Goal: Information Seeking & Learning: Learn about a topic

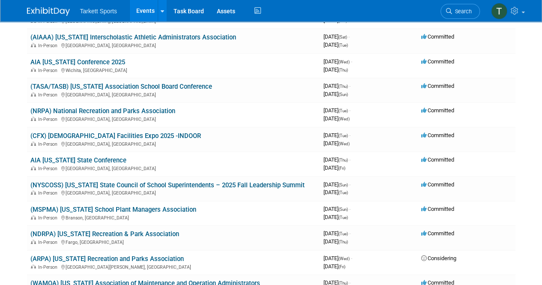
scroll to position [183, 0]
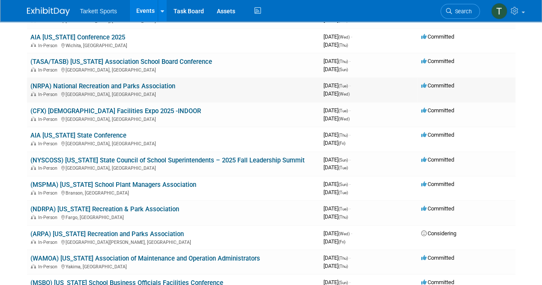
click at [437, 89] on span "Committed" at bounding box center [437, 85] width 33 height 6
click at [124, 90] on div "In-Person Orlando, FL" at bounding box center [173, 93] width 286 height 7
click at [123, 89] on link "(NRPA) National Recreation and Parks Association" at bounding box center [102, 86] width 145 height 8
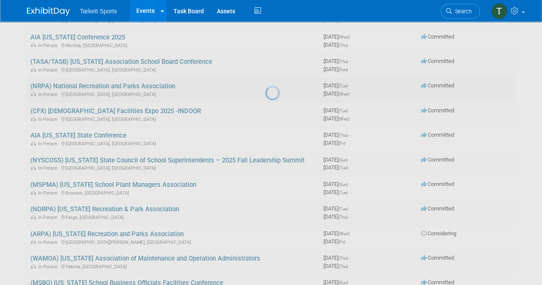
click at [265, 89] on div at bounding box center [271, 142] width 12 height 285
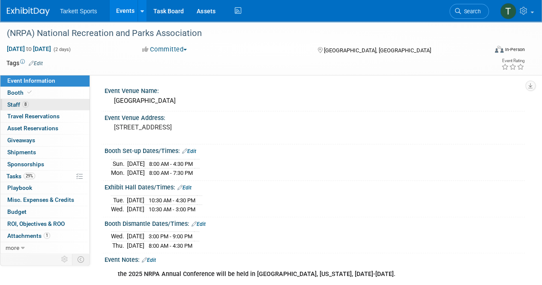
click at [21, 101] on span "Staff 8" at bounding box center [17, 104] width 21 height 7
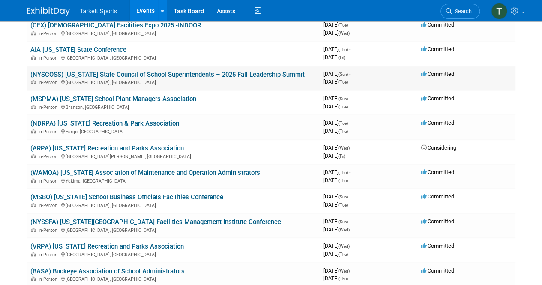
scroll to position [311, 0]
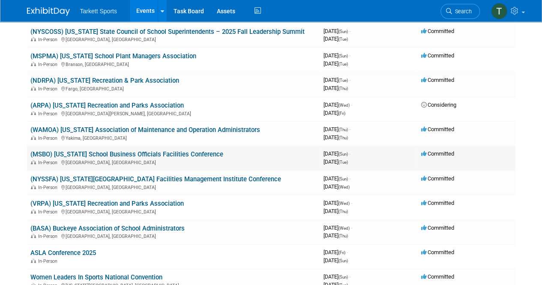
click at [134, 160] on div "In-Person Thompsonville, MI" at bounding box center [173, 162] width 286 height 7
click at [57, 162] on span "In-Person" at bounding box center [49, 163] width 22 height 6
click at [80, 157] on link "(MSBO) [US_STATE] School Business Officials Facilities Conference" at bounding box center [126, 154] width 193 height 8
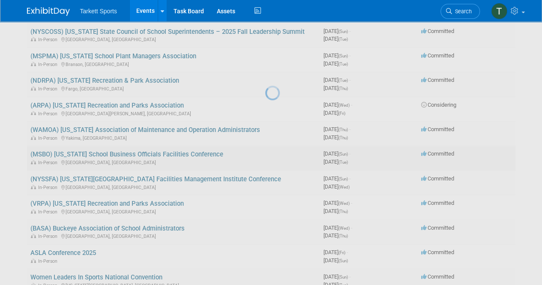
click at [265, 157] on div at bounding box center [271, 142] width 12 height 285
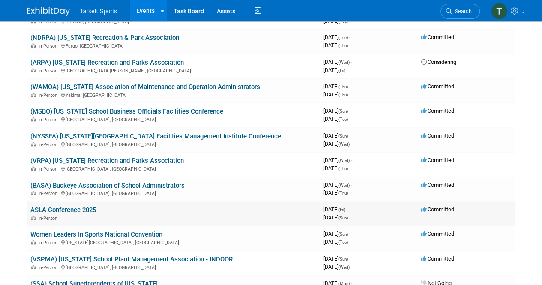
scroll to position [397, 0]
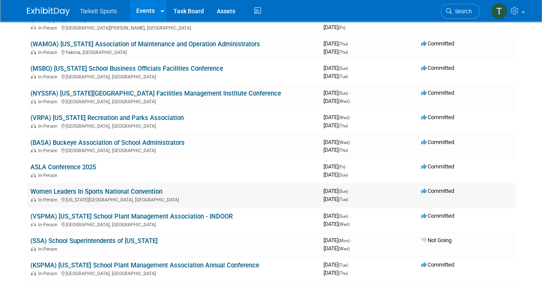
click at [139, 199] on div "In-Person Kansas City, MO" at bounding box center [173, 199] width 286 height 7
click at [133, 191] on link "Women Leaders In Sports National Convention" at bounding box center [96, 192] width 132 height 8
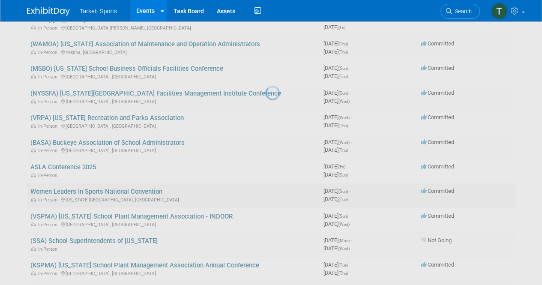
click at [265, 191] on div at bounding box center [271, 142] width 12 height 285
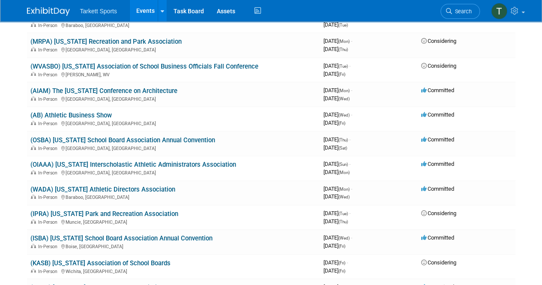
scroll to position [954, 0]
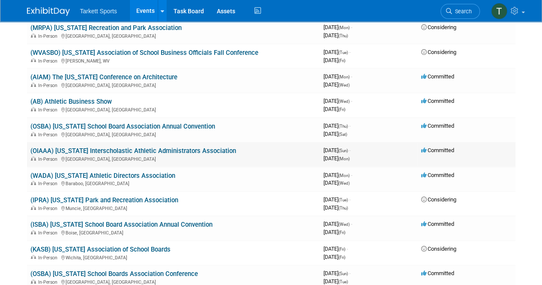
click at [182, 154] on link "(OIAAA) [US_STATE] Interscholastic Athletic Administrators Association" at bounding box center [133, 151] width 206 height 8
click at [143, 210] on div "In-Person Muncie, IN" at bounding box center [173, 207] width 286 height 7
click at [142, 210] on div "In-Person Muncie, IN" at bounding box center [173, 207] width 286 height 7
click at [139, 204] on link "(IPRA) [US_STATE] Park and Recreation Association" at bounding box center [104, 200] width 148 height 8
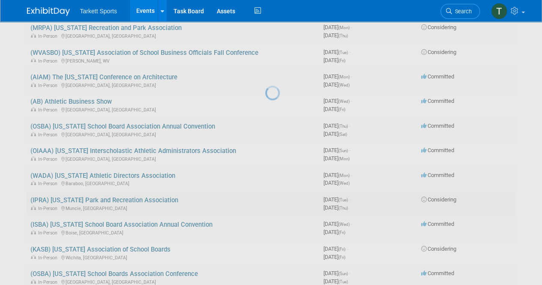
click at [265, 204] on div at bounding box center [271, 142] width 12 height 285
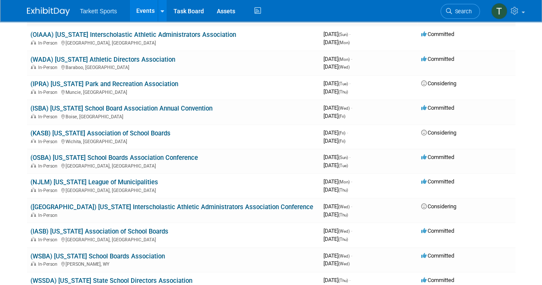
scroll to position [1083, 0]
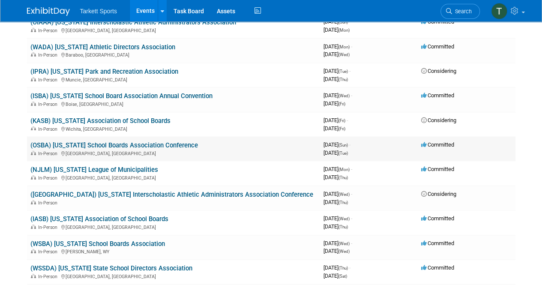
click at [111, 150] on div "In-Person Columbus, OH" at bounding box center [173, 153] width 286 height 7
click at [90, 150] on div "In-Person Columbus, OH" at bounding box center [173, 153] width 286 height 7
click at [65, 150] on div "In-Person Columbus, OH" at bounding box center [173, 153] width 286 height 7
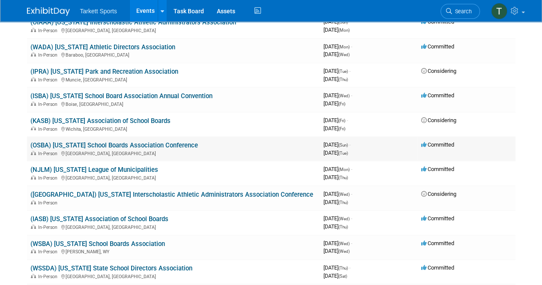
click at [57, 142] on link "(OSBA) [US_STATE] School Boards Association Conference" at bounding box center [114, 145] width 168 height 8
click at [0, 0] on div at bounding box center [0, 0] width 0 height 0
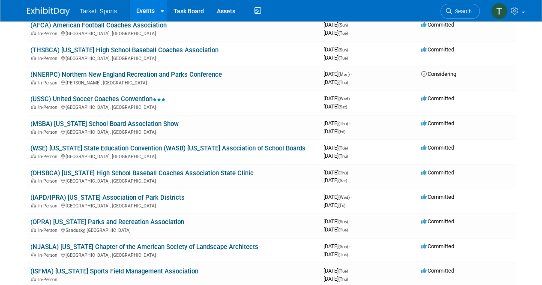
scroll to position [1549, 0]
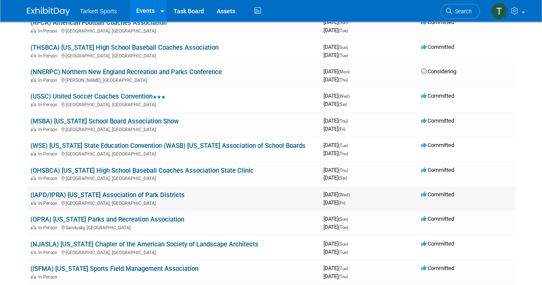
click at [76, 197] on link "(IAPD/IPRA) [US_STATE] Association of Park Districts" at bounding box center [107, 195] width 154 height 8
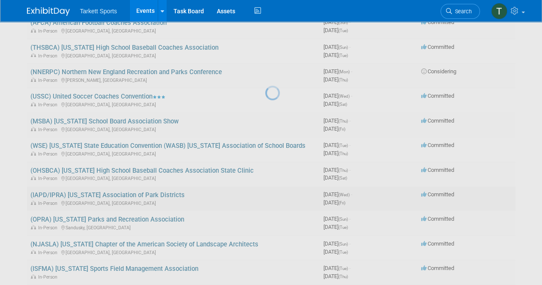
click at [265, 197] on div at bounding box center [271, 142] width 12 height 285
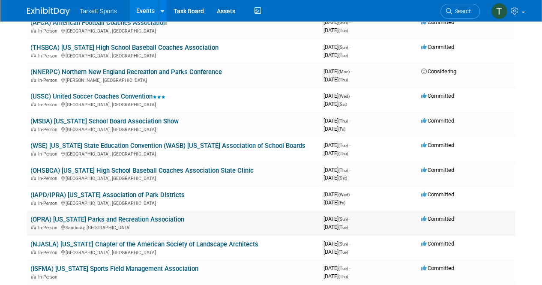
click at [94, 221] on link "(OPRA) [US_STATE] Parks and Recreation Association" at bounding box center [107, 220] width 154 height 8
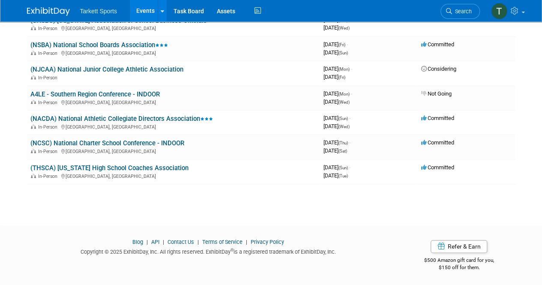
scroll to position [1030, 0]
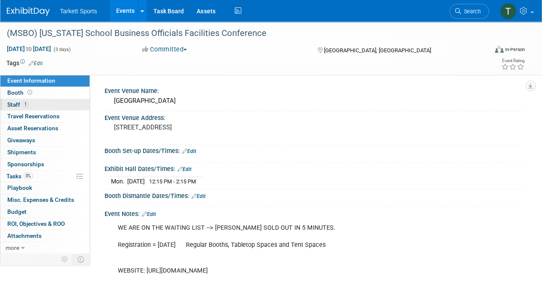
click at [23, 103] on span "1" at bounding box center [25, 104] width 6 height 6
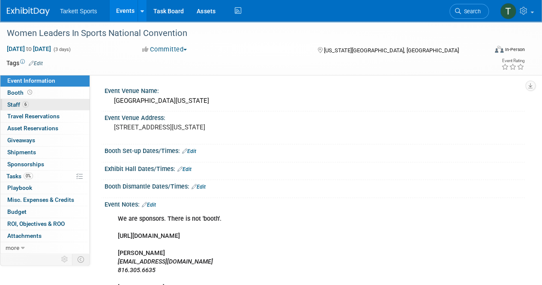
click at [16, 102] on span "Staff 6" at bounding box center [17, 104] width 21 height 7
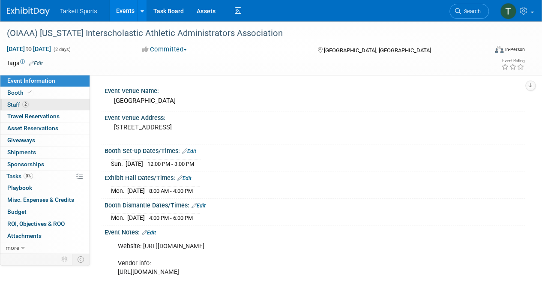
click at [17, 104] on span "Staff 2" at bounding box center [17, 104] width 21 height 7
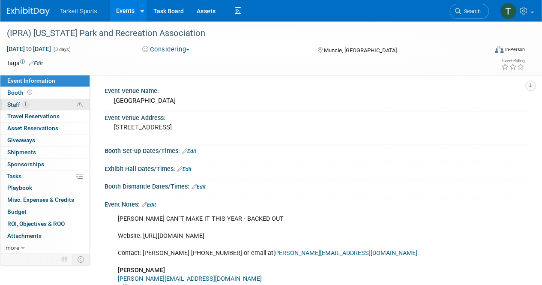
click at [18, 106] on span "Staff 1" at bounding box center [17, 104] width 21 height 7
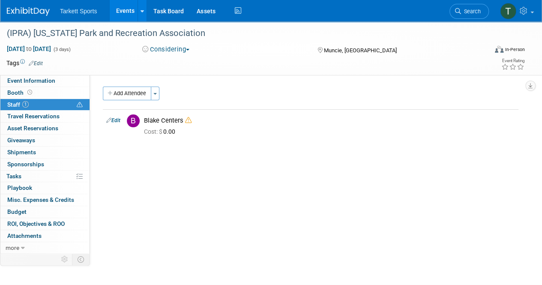
click at [187, 45] on button "Considering" at bounding box center [166, 49] width 54 height 9
click at [231, 83] on div "Event Venue Name: Horizon Convention Center Event Venue Address: 401 S High St,…" at bounding box center [307, 163] width 435 height 177
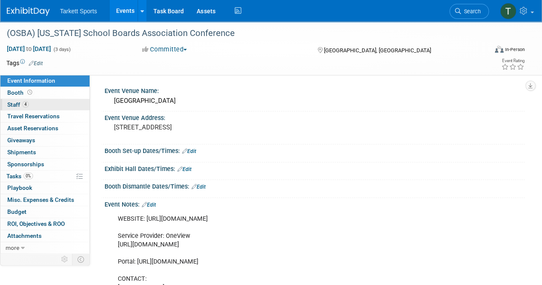
click at [17, 104] on span "Staff 4" at bounding box center [17, 104] width 21 height 7
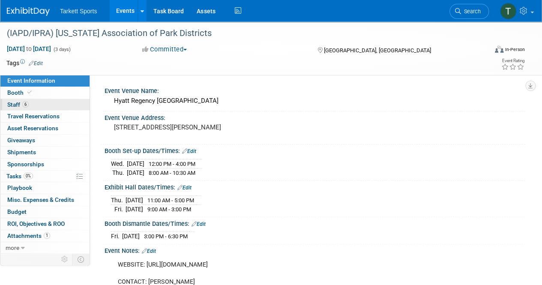
click at [15, 104] on span "Staff 6" at bounding box center [17, 104] width 21 height 7
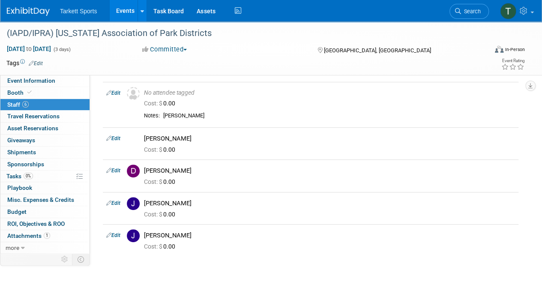
scroll to position [82, 0]
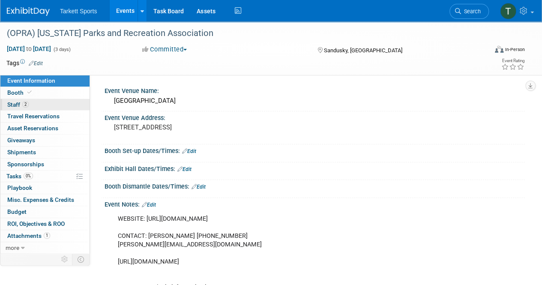
click at [12, 101] on span "Staff 2" at bounding box center [17, 104] width 21 height 7
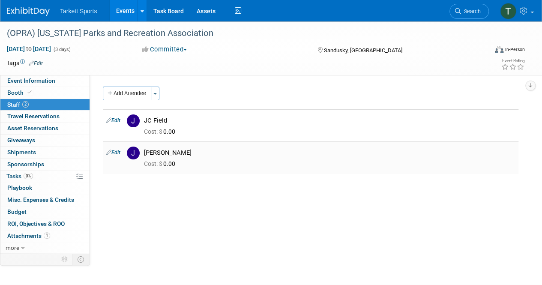
click at [159, 149] on div "[PERSON_NAME]" at bounding box center [329, 153] width 371 height 8
